Goal: Task Accomplishment & Management: Complete application form

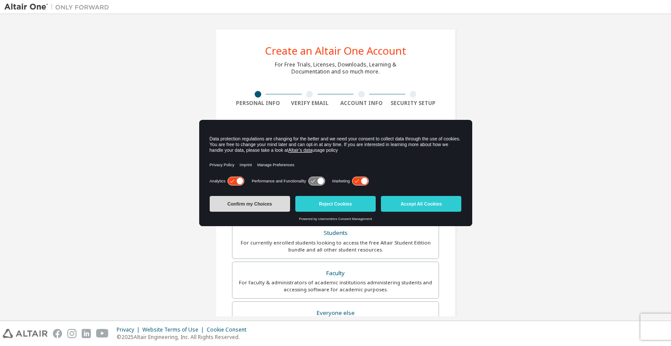
click at [278, 203] on button "Confirm my Choices" at bounding box center [250, 204] width 80 height 16
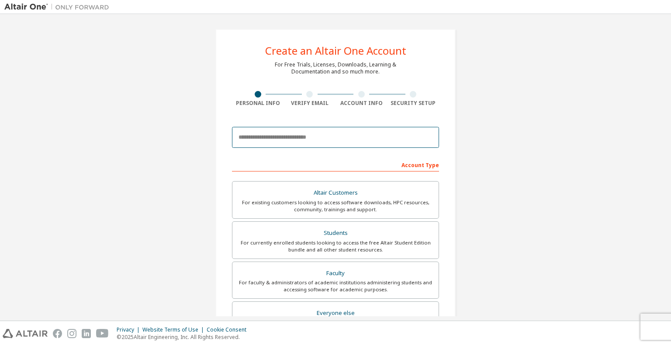
click at [305, 137] on input "email" at bounding box center [335, 137] width 207 height 21
type input "**********"
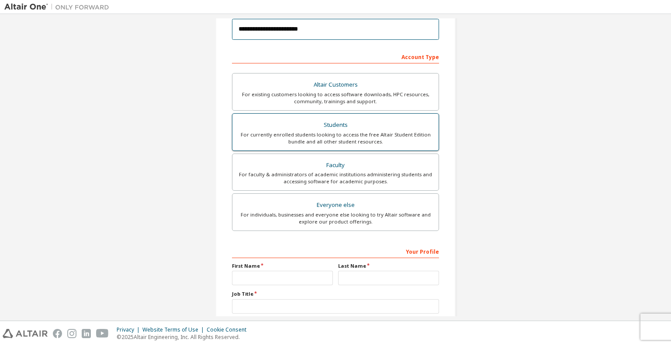
scroll to position [135, 0]
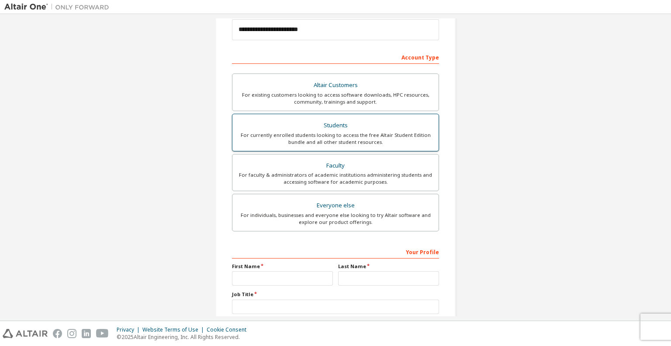
click at [317, 127] on div "Students" at bounding box center [336, 125] width 196 height 12
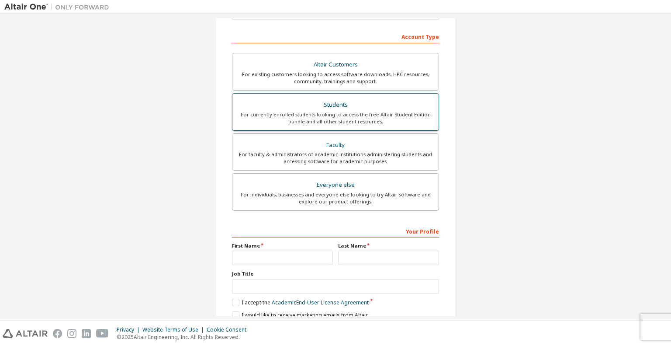
scroll to position [190, 0]
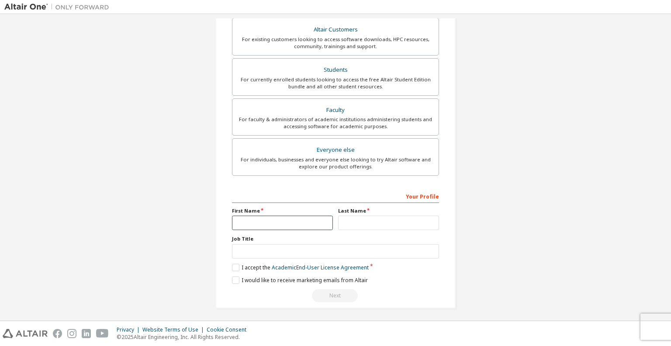
click at [290, 224] on input "text" at bounding box center [282, 222] width 101 height 14
type input "**"
click at [354, 221] on input "text" at bounding box center [388, 222] width 101 height 14
type input "*"
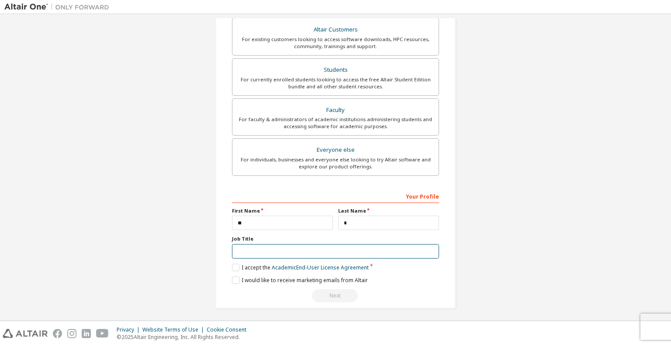
click at [377, 245] on input "text" at bounding box center [335, 251] width 207 height 14
type input "**"
click at [235, 267] on label "I accept the Academic End-User License Agreement" at bounding box center [300, 266] width 137 height 7
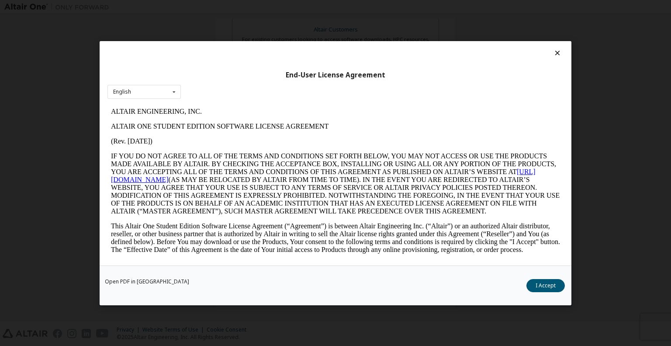
scroll to position [0, 0]
click at [533, 280] on button "I Accept" at bounding box center [545, 284] width 38 height 13
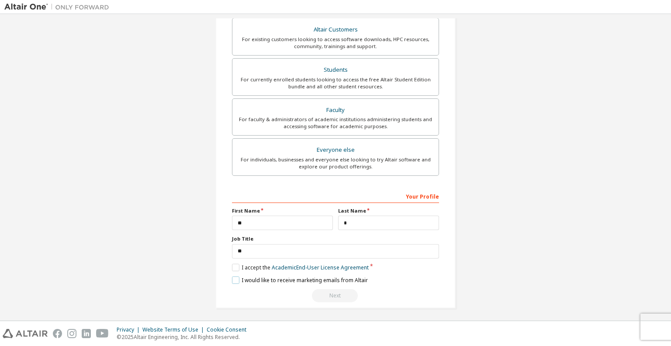
click at [233, 276] on label "I would like to receive marketing emails from Altair" at bounding box center [300, 279] width 136 height 7
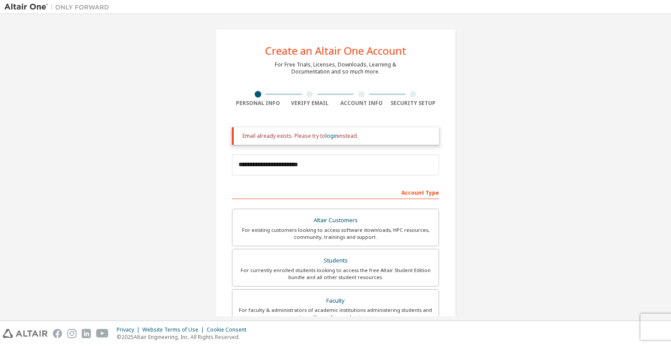
click at [328, 178] on div "**********" at bounding box center [335, 165] width 207 height 30
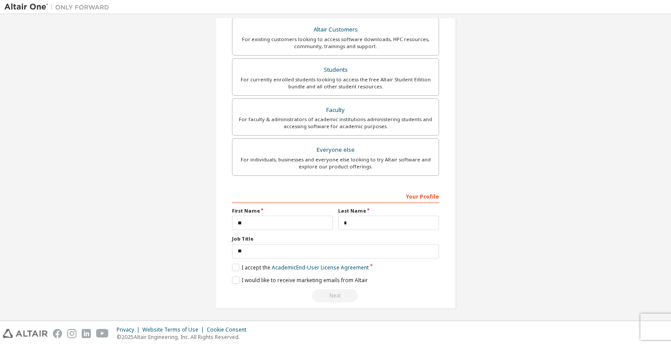
click at [332, 294] on div "Next" at bounding box center [335, 295] width 207 height 13
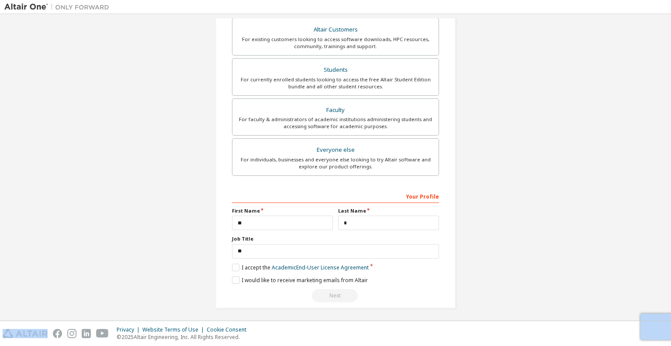
click at [332, 294] on div "Next" at bounding box center [335, 295] width 207 height 13
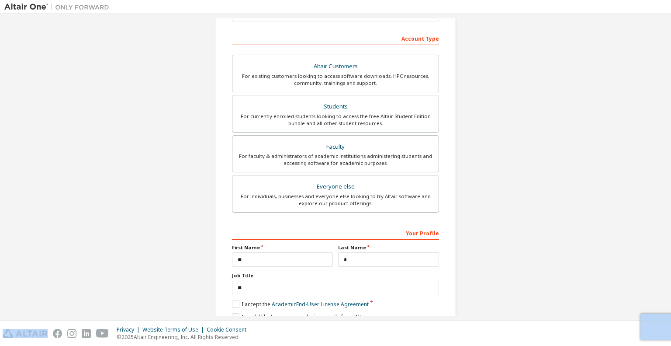
scroll to position [150, 0]
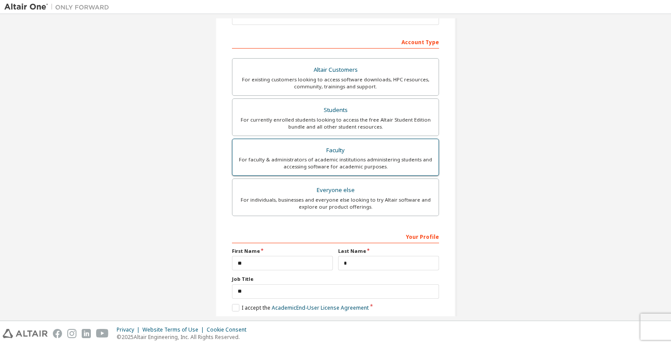
click at [342, 158] on div "For faculty & administrators of academic institutions administering students an…" at bounding box center [336, 163] width 196 height 14
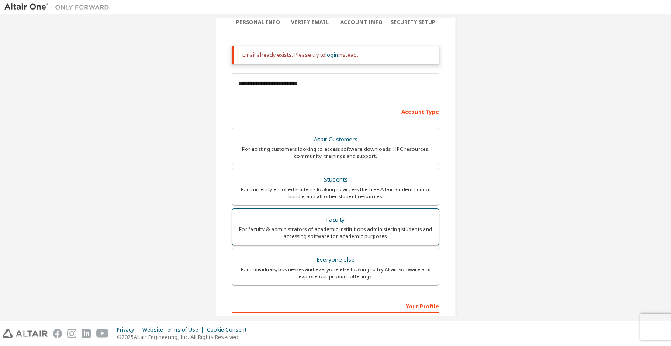
scroll to position [73, 0]
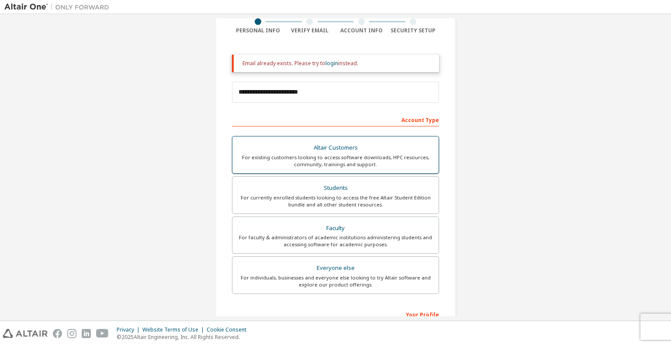
click at [341, 165] on div "For existing customers looking to access software downloads, HPC resources, com…" at bounding box center [336, 161] width 196 height 14
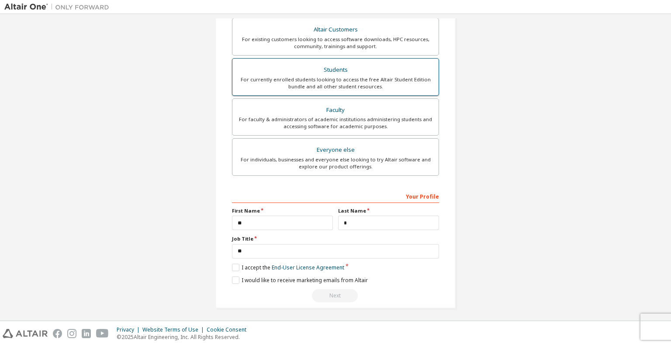
click at [338, 66] on div "Students" at bounding box center [336, 70] width 196 height 12
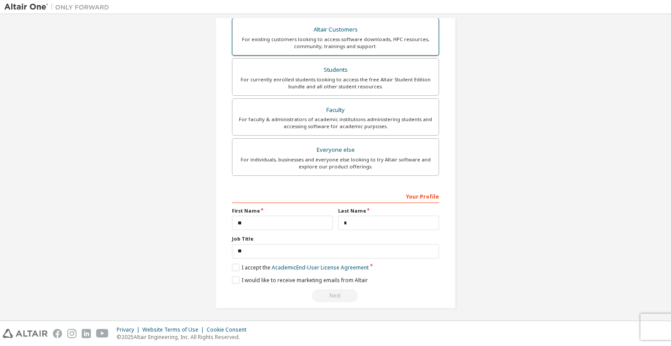
click at [361, 30] on div "Altair Customers" at bounding box center [336, 30] width 196 height 12
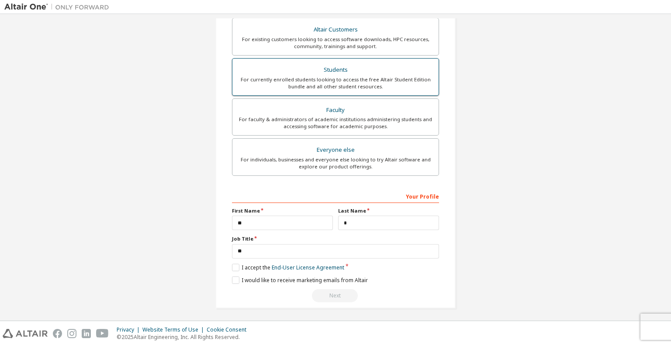
click at [364, 79] on div "For currently enrolled students looking to access the free Altair Student Editi…" at bounding box center [336, 83] width 196 height 14
click at [232, 268] on label "I accept the Academic End-User License Agreement" at bounding box center [300, 266] width 137 height 7
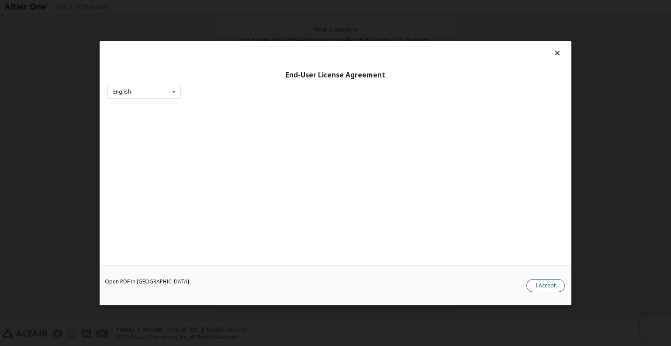
click at [544, 284] on button "I Accept" at bounding box center [545, 284] width 38 height 13
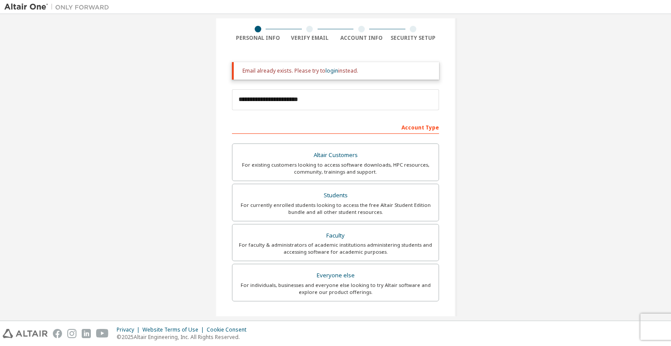
scroll to position [0, 0]
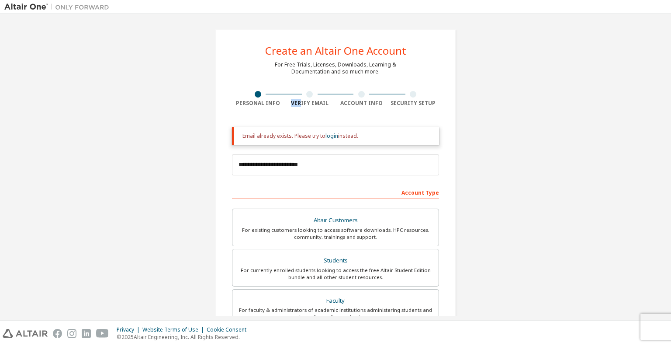
drag, startPoint x: 299, startPoint y: 100, endPoint x: 305, endPoint y: 96, distance: 7.3
click at [305, 96] on div "Verify Email" at bounding box center [310, 99] width 52 height 16
click at [348, 94] on div at bounding box center [362, 94] width 52 height 7
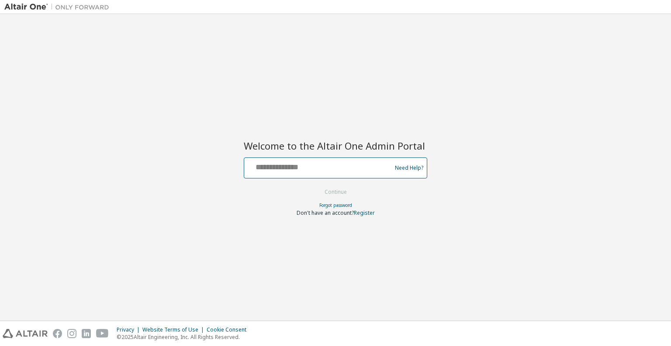
click at [307, 171] on input "text" at bounding box center [319, 165] width 143 height 13
type input "**********"
click at [332, 189] on button "Continue" at bounding box center [335, 191] width 41 height 13
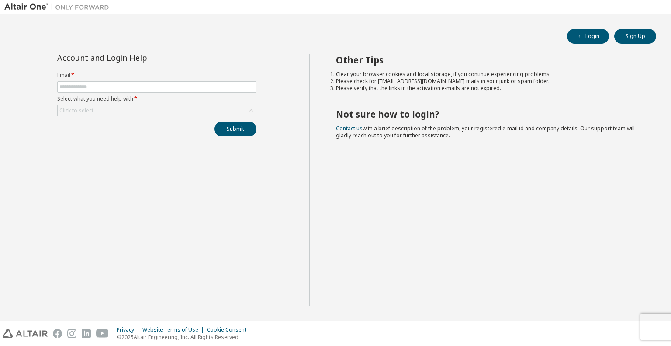
click at [429, 100] on div "Other Tips Clear your browser cookies and local storage, if you continue experi…" at bounding box center [488, 179] width 358 height 251
click at [211, 88] on input "text" at bounding box center [156, 86] width 195 height 7
type input "**********"
click at [212, 112] on div "Click to select" at bounding box center [157, 110] width 198 height 10
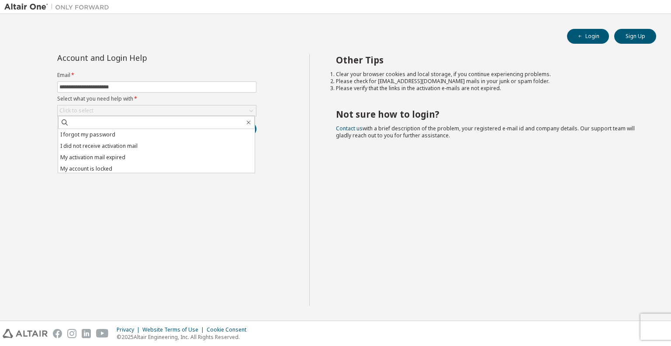
click at [288, 131] on div "**********" at bounding box center [156, 179] width 305 height 251
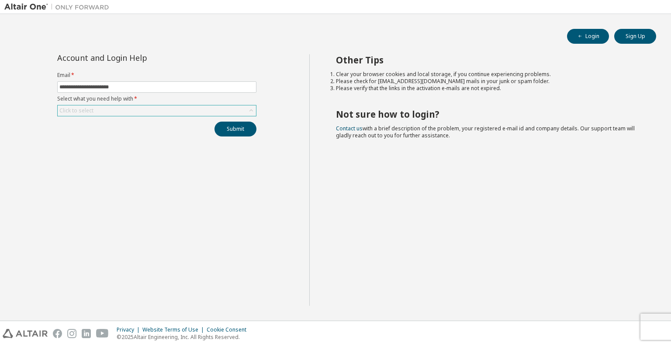
click at [230, 113] on div "Click to select" at bounding box center [157, 110] width 198 height 10
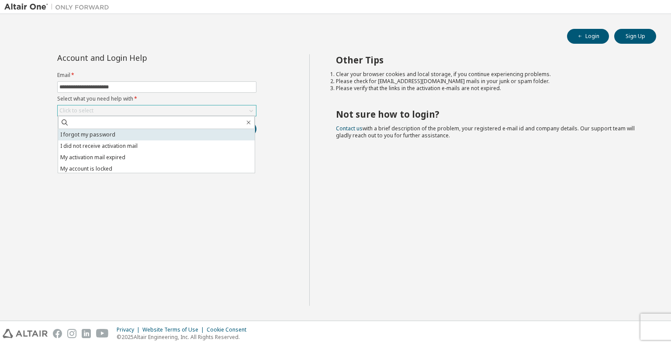
click at [198, 135] on li "I forgot my password" at bounding box center [156, 134] width 197 height 11
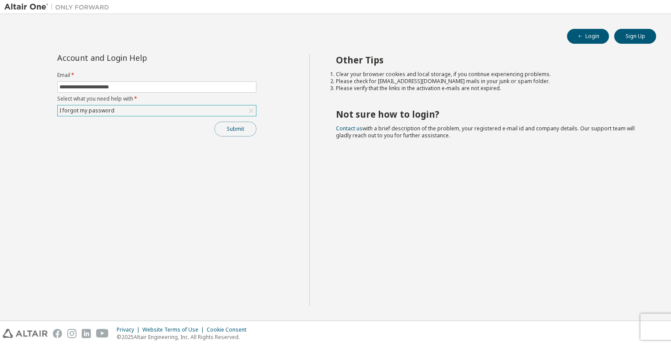
click at [232, 127] on button "Submit" at bounding box center [235, 128] width 42 height 15
click at [235, 123] on button "Submit" at bounding box center [235, 128] width 42 height 15
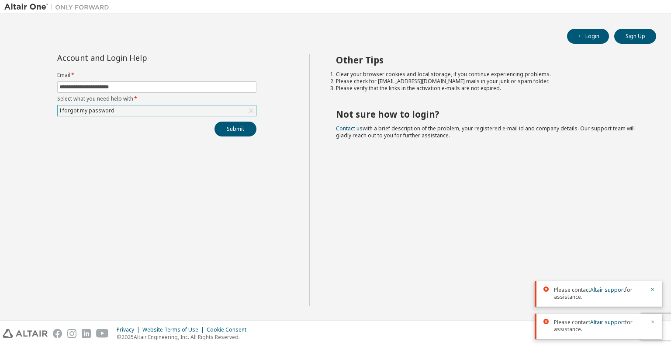
click at [652, 321] on icon "button" at bounding box center [652, 321] width 5 height 5
click at [609, 323] on link "Altair support" at bounding box center [607, 321] width 35 height 7
click at [652, 319] on icon "button" at bounding box center [652, 321] width 5 height 5
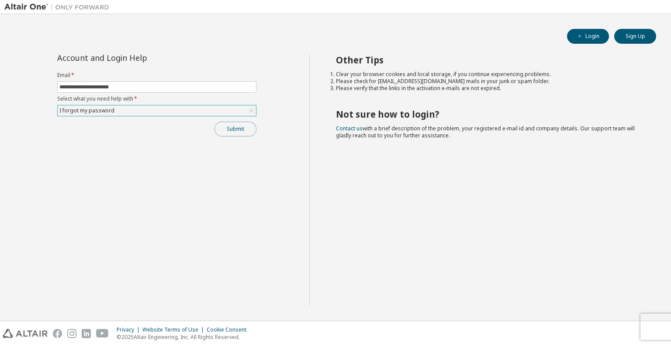
click at [244, 127] on button "Submit" at bounding box center [235, 128] width 42 height 15
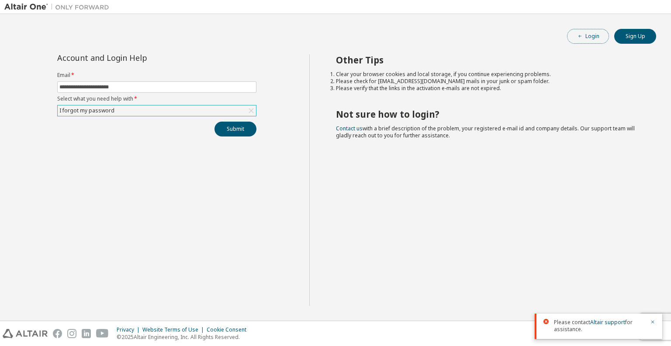
click at [585, 36] on button "Login" at bounding box center [588, 36] width 42 height 15
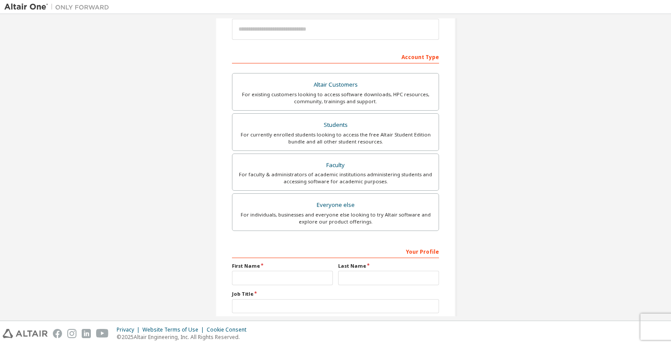
scroll to position [108, 0]
click at [313, 132] on div "For currently enrolled students looking to access the free Altair Student Editi…" at bounding box center [336, 138] width 196 height 14
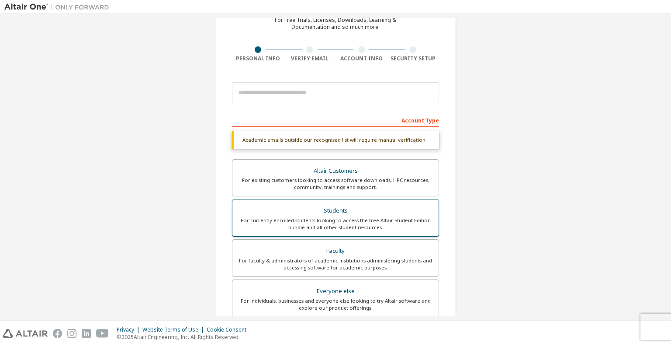
scroll to position [44, 0]
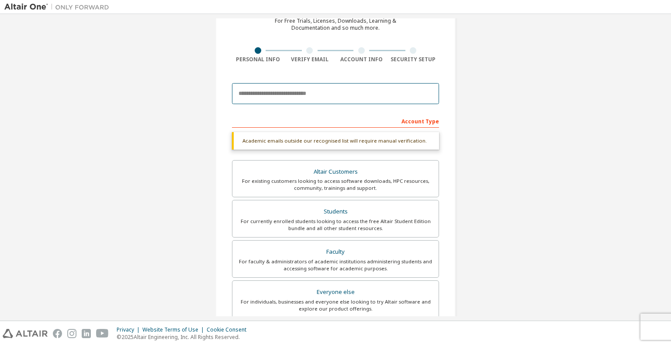
click at [282, 94] on input "email" at bounding box center [335, 93] width 207 height 21
type input "**********"
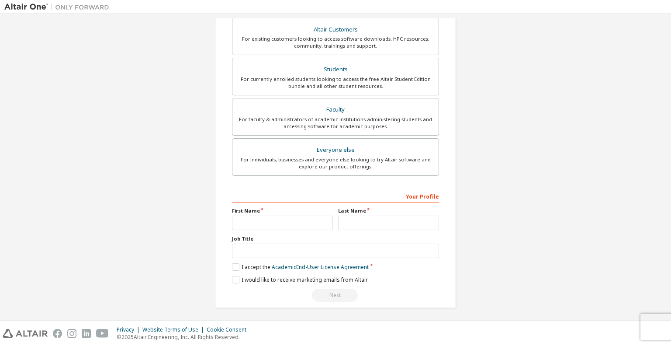
scroll to position [190, 0]
click at [275, 232] on div "Your Profile First Name Last Name Job Title Please provide State/Province to he…" at bounding box center [335, 245] width 207 height 113
click at [284, 220] on input "text" at bounding box center [282, 222] width 101 height 14
type input "**"
click at [349, 219] on input "text" at bounding box center [388, 222] width 101 height 14
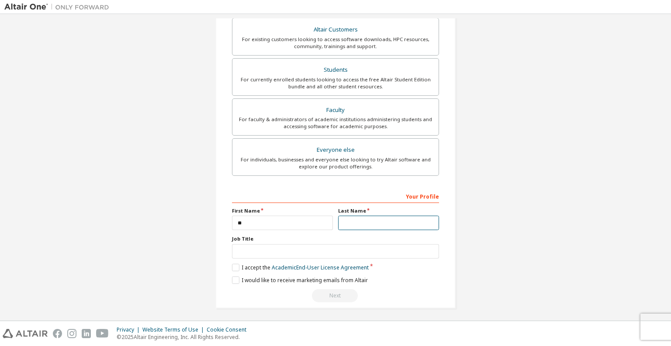
type input "*"
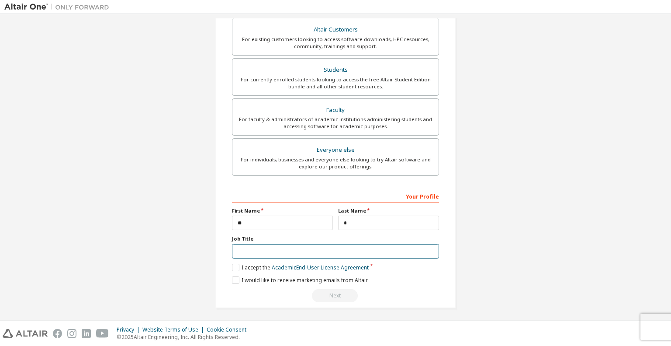
click at [308, 244] on input "text" at bounding box center [335, 251] width 207 height 14
type input "**"
click at [234, 263] on label "I accept the Academic End-User License Agreement" at bounding box center [300, 266] width 137 height 7
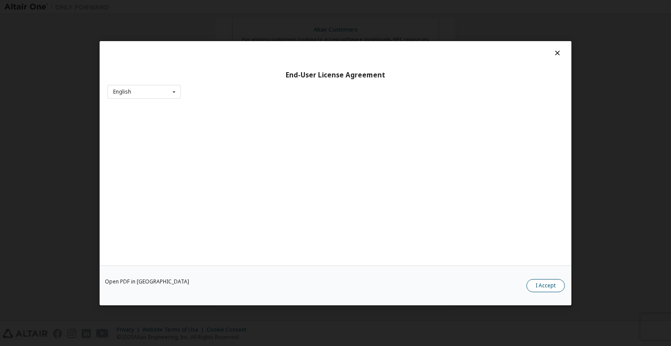
click at [528, 283] on button "I Accept" at bounding box center [545, 284] width 38 height 13
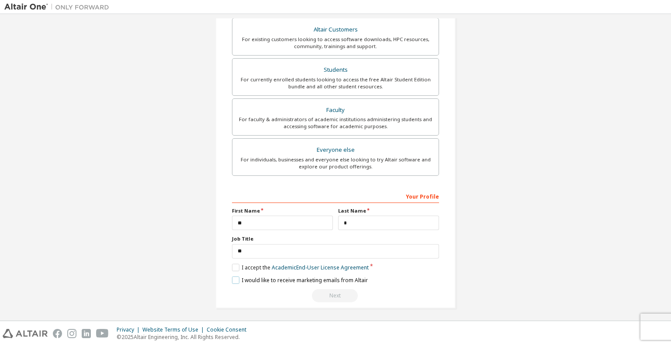
click at [235, 280] on label "I would like to receive marketing emails from Altair" at bounding box center [300, 279] width 136 height 7
click at [346, 286] on div "**********" at bounding box center [335, 245] width 207 height 113
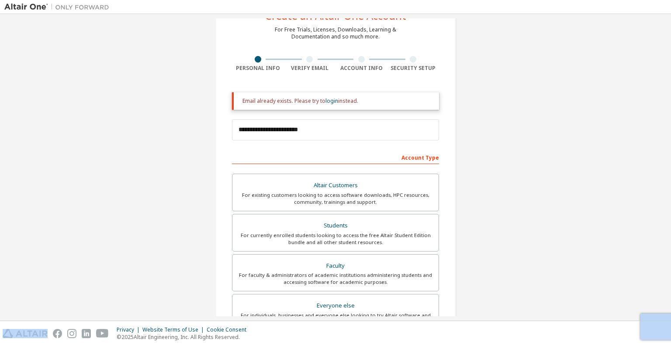
scroll to position [37, 0]
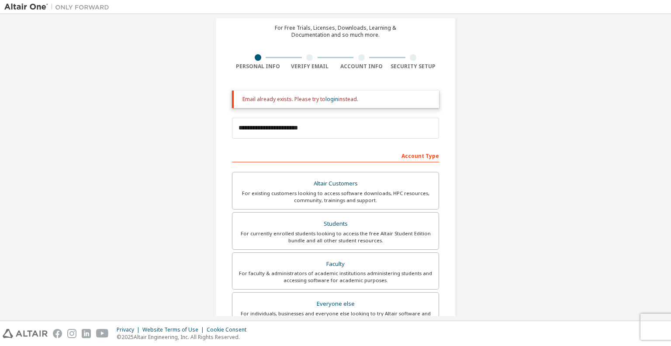
click at [356, 209] on div "Altair Customers For existing customers looking to access software downloads, H…" at bounding box center [335, 252] width 207 height 160
click at [326, 103] on div "Email already exists. Please try to login instead." at bounding box center [335, 98] width 207 height 17
click at [326, 101] on link "login" at bounding box center [331, 98] width 13 height 7
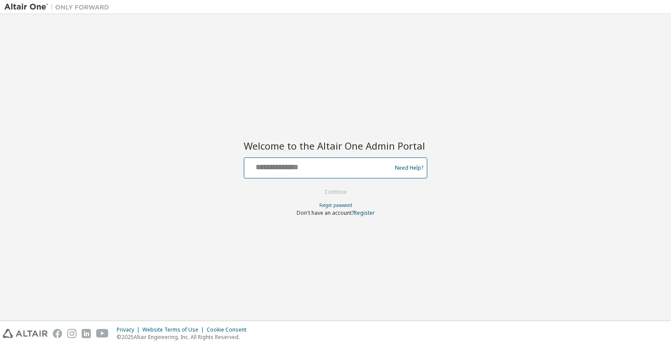
click at [330, 170] on input "text" at bounding box center [319, 165] width 143 height 13
type input "**********"
click at [329, 192] on button "Continue" at bounding box center [335, 191] width 41 height 13
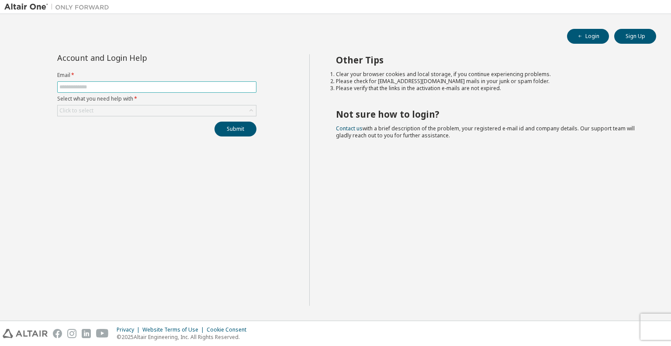
click at [231, 86] on input "text" at bounding box center [156, 86] width 195 height 7
type input "**********"
click at [161, 110] on div "Click to select" at bounding box center [157, 110] width 198 height 10
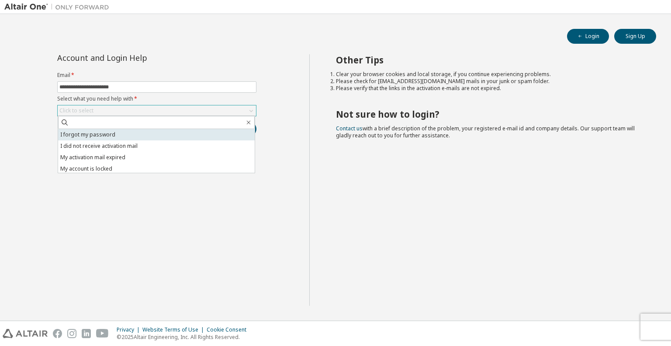
click at [159, 131] on li "I forgot my password" at bounding box center [156, 134] width 197 height 11
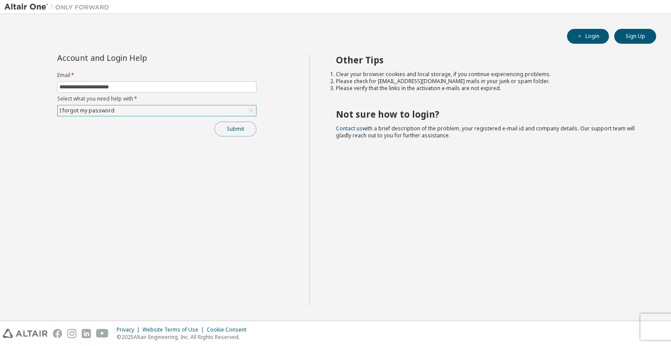
click at [242, 127] on button "Submit" at bounding box center [235, 128] width 42 height 15
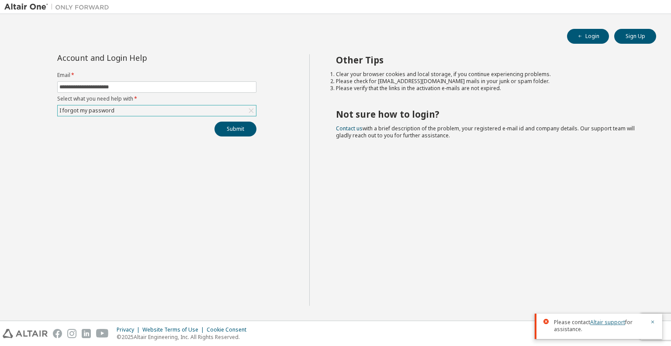
click at [609, 322] on link "Altair support" at bounding box center [607, 321] width 35 height 7
click at [606, 325] on link "Altair support" at bounding box center [607, 321] width 35 height 7
click at [339, 129] on link "Contact us" at bounding box center [349, 128] width 27 height 7
drag, startPoint x: 346, startPoint y: 81, endPoint x: 363, endPoint y: 81, distance: 17.0
click at [363, 81] on li "Please check for [EMAIL_ADDRESS][DOMAIN_NAME] mails in your junk or spam folder." at bounding box center [488, 81] width 305 height 7
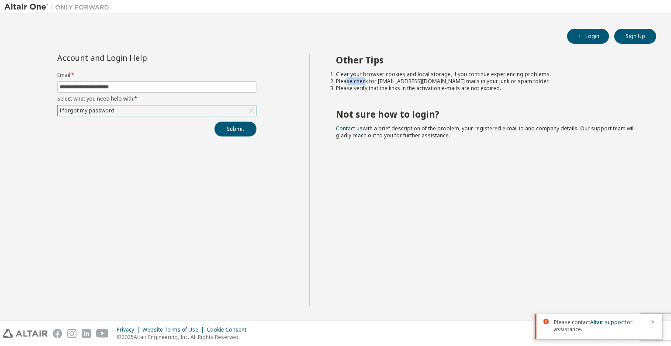
click at [363, 81] on li "Please check for [EMAIL_ADDRESS][DOMAIN_NAME] mails in your junk or spam folder." at bounding box center [488, 81] width 305 height 7
click at [620, 77] on li "Clear your browser cookies and local storage, if you continue experiencing prob…" at bounding box center [488, 74] width 305 height 7
click at [240, 136] on div "**********" at bounding box center [156, 179] width 305 height 251
click at [241, 130] on button "Submit" at bounding box center [235, 128] width 42 height 15
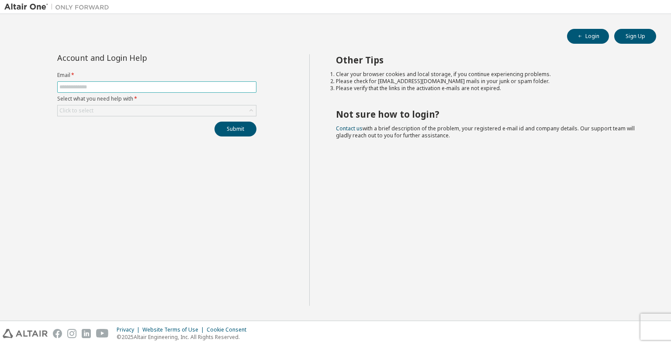
click at [149, 90] on span at bounding box center [156, 86] width 199 height 11
click at [153, 86] on input "text" at bounding box center [156, 86] width 195 height 7
type input "**********"
click at [143, 113] on div "Click to select" at bounding box center [157, 110] width 198 height 10
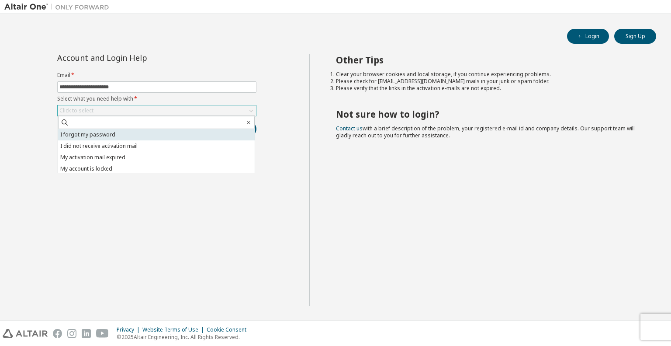
click at [148, 137] on li "I forgot my password" at bounding box center [156, 134] width 197 height 11
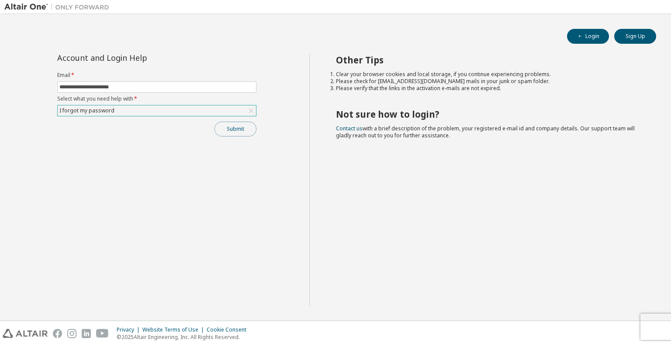
click at [232, 125] on button "Submit" at bounding box center [235, 128] width 42 height 15
